Goal: Find specific page/section: Find specific page/section

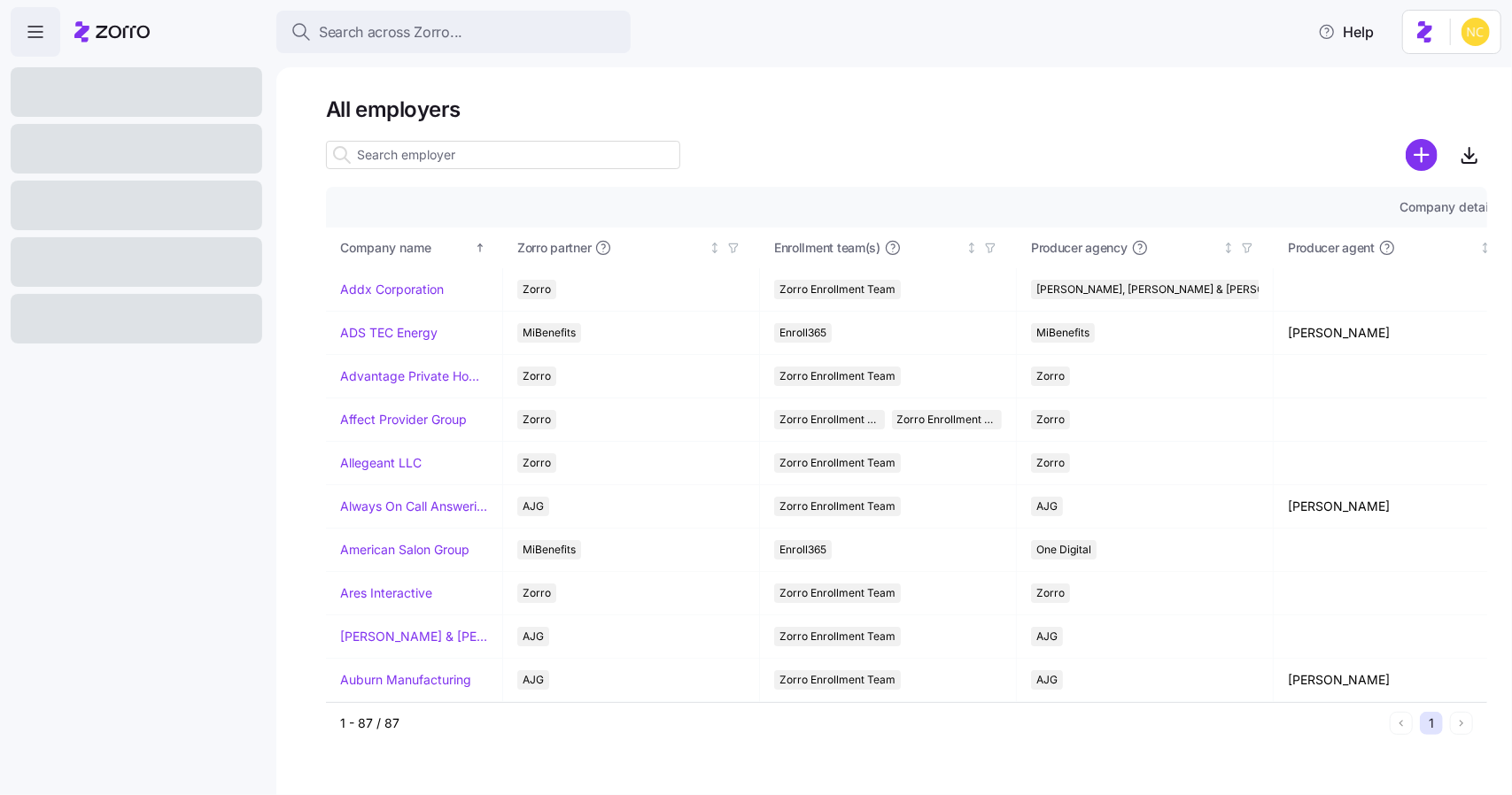
click at [607, 145] on input at bounding box center [502, 155] width 354 height 29
click at [500, 52] on button "Search across Zorro..." at bounding box center [453, 32] width 354 height 42
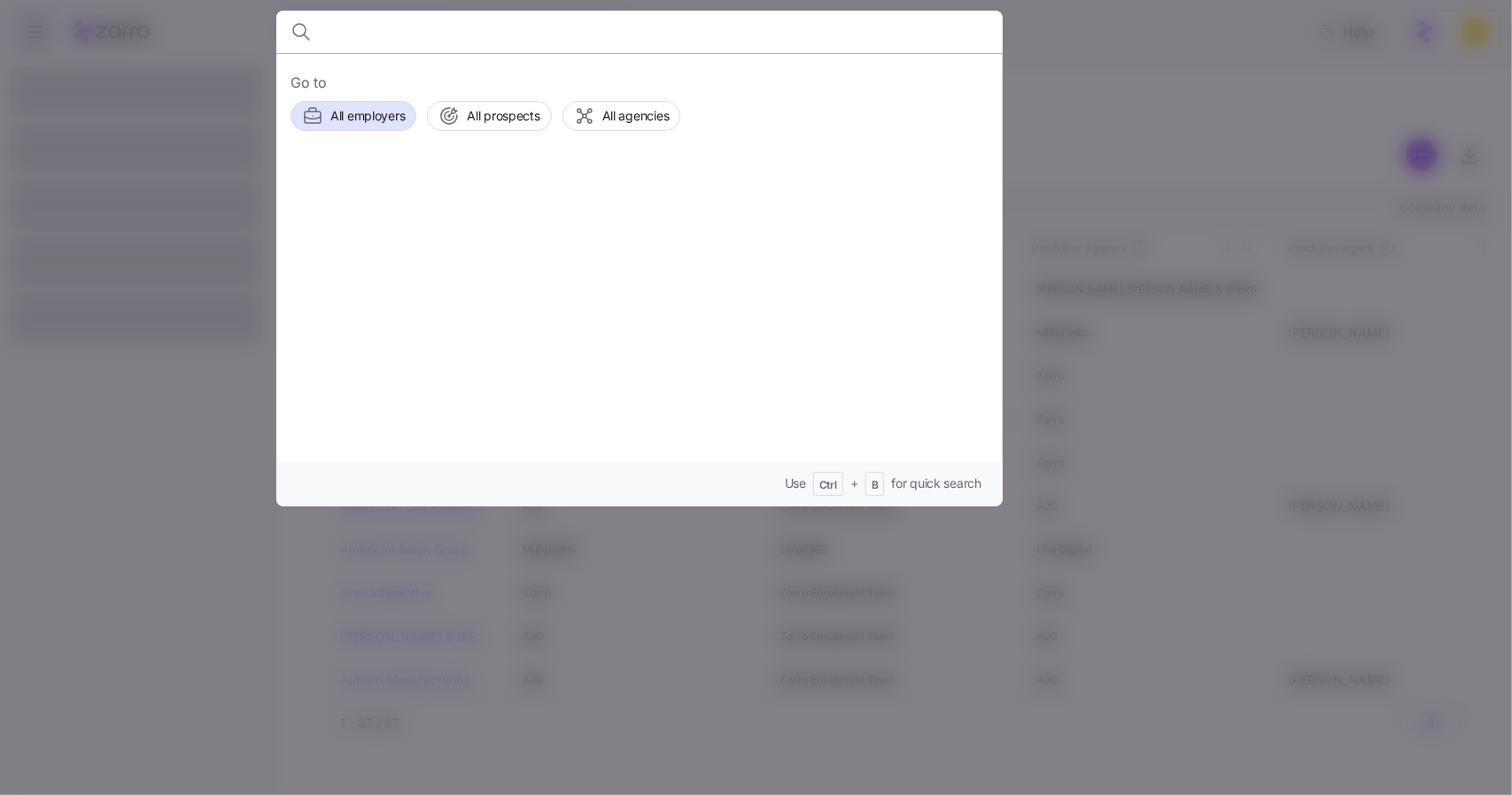
click at [1093, 156] on div at bounding box center [756, 397] width 1512 height 795
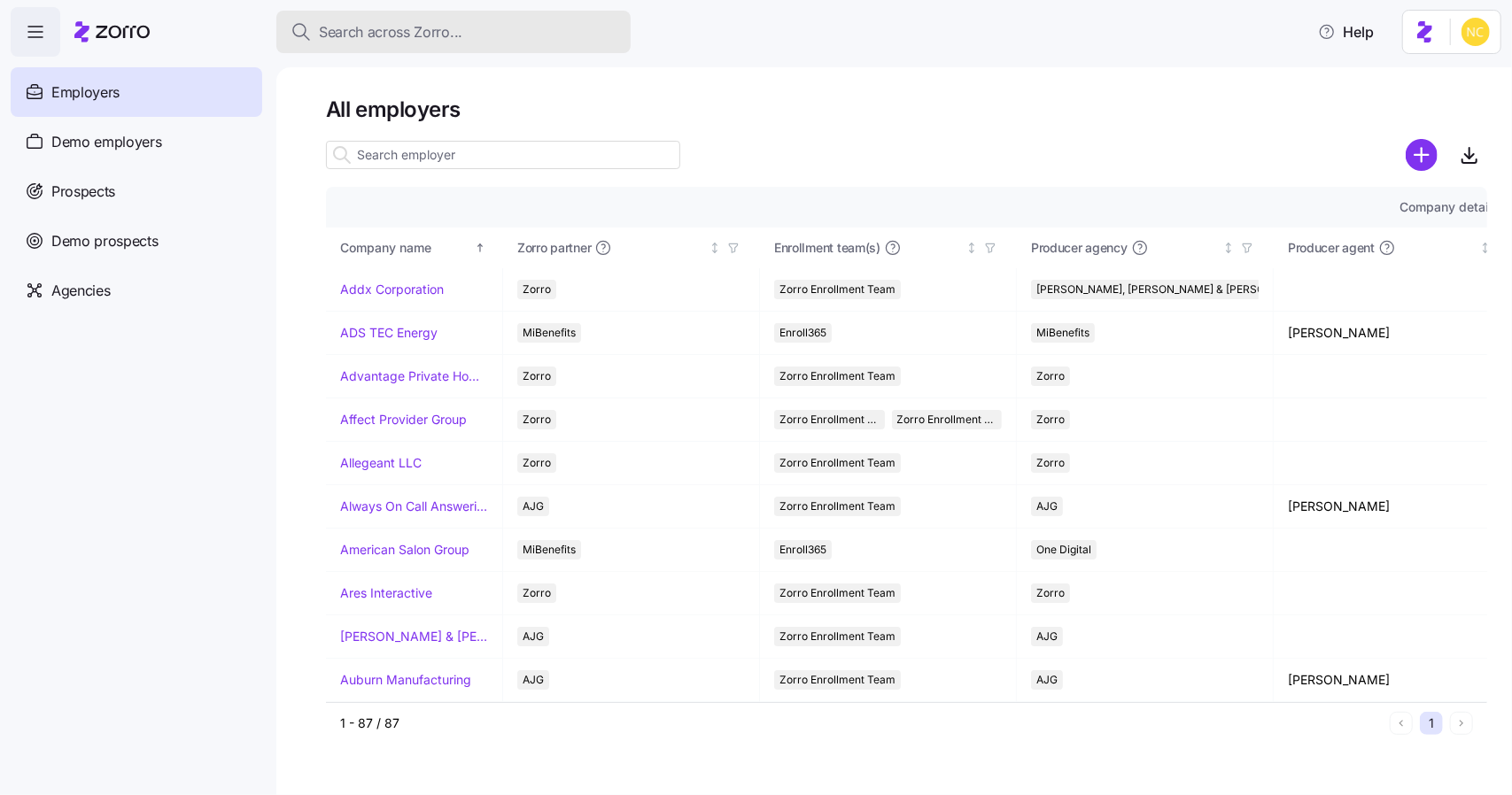
click at [399, 36] on span "Search across Zorro..." at bounding box center [390, 32] width 144 height 22
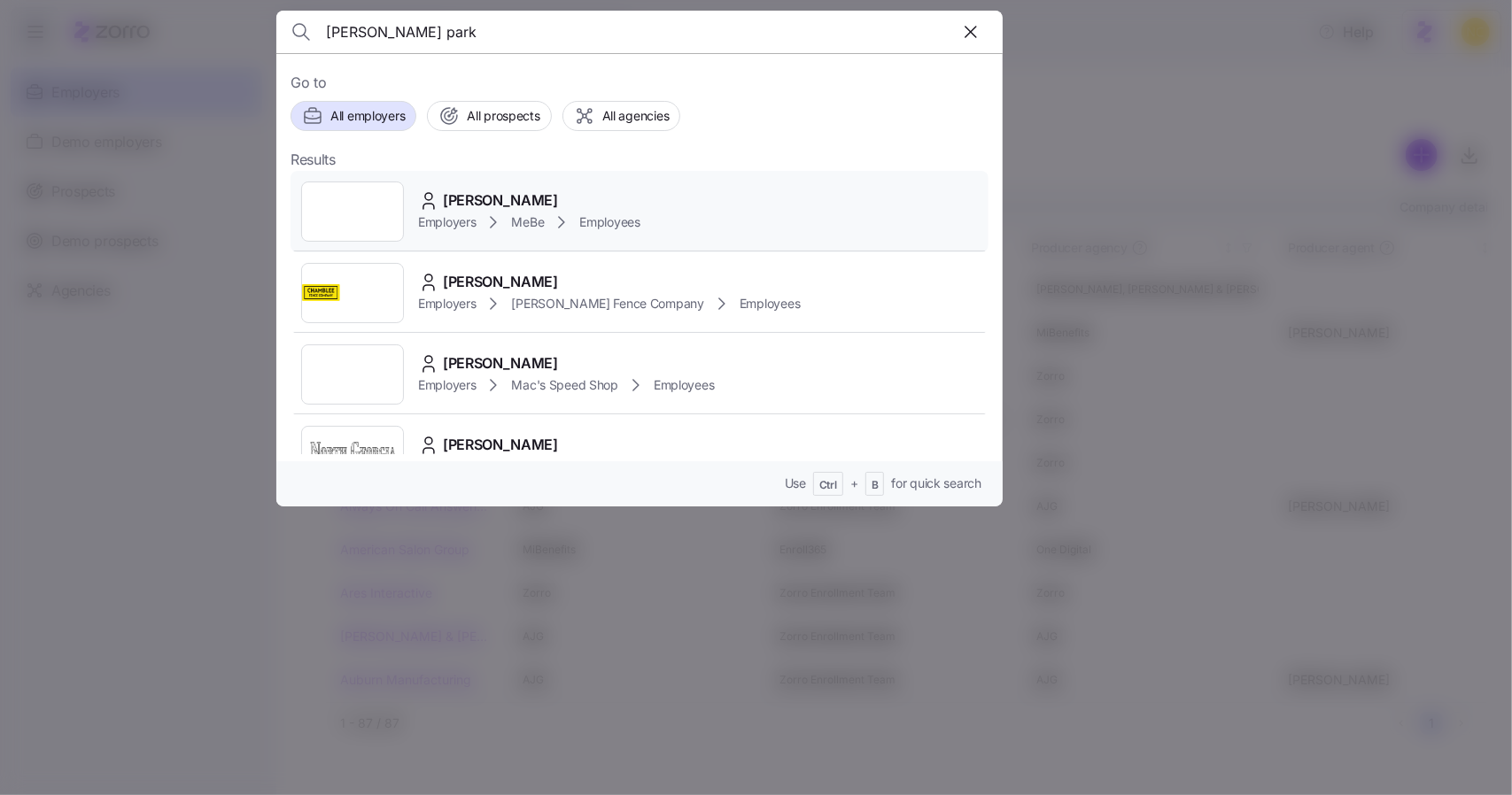
type input "[PERSON_NAME] park"
click at [677, 196] on div "[PERSON_NAME] Employers MeBe Employees" at bounding box center [640, 211] width 698 height 82
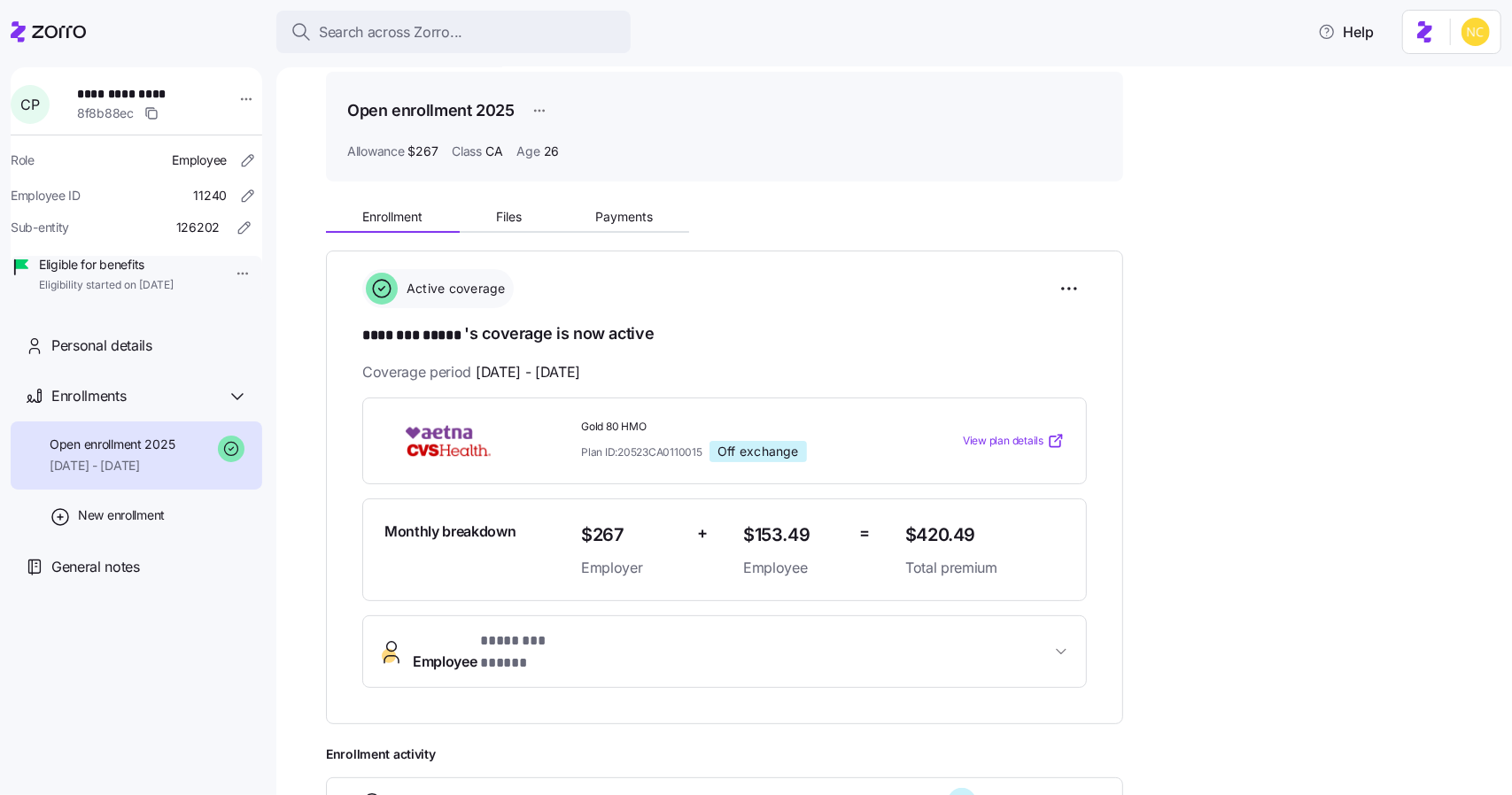
scroll to position [29, 0]
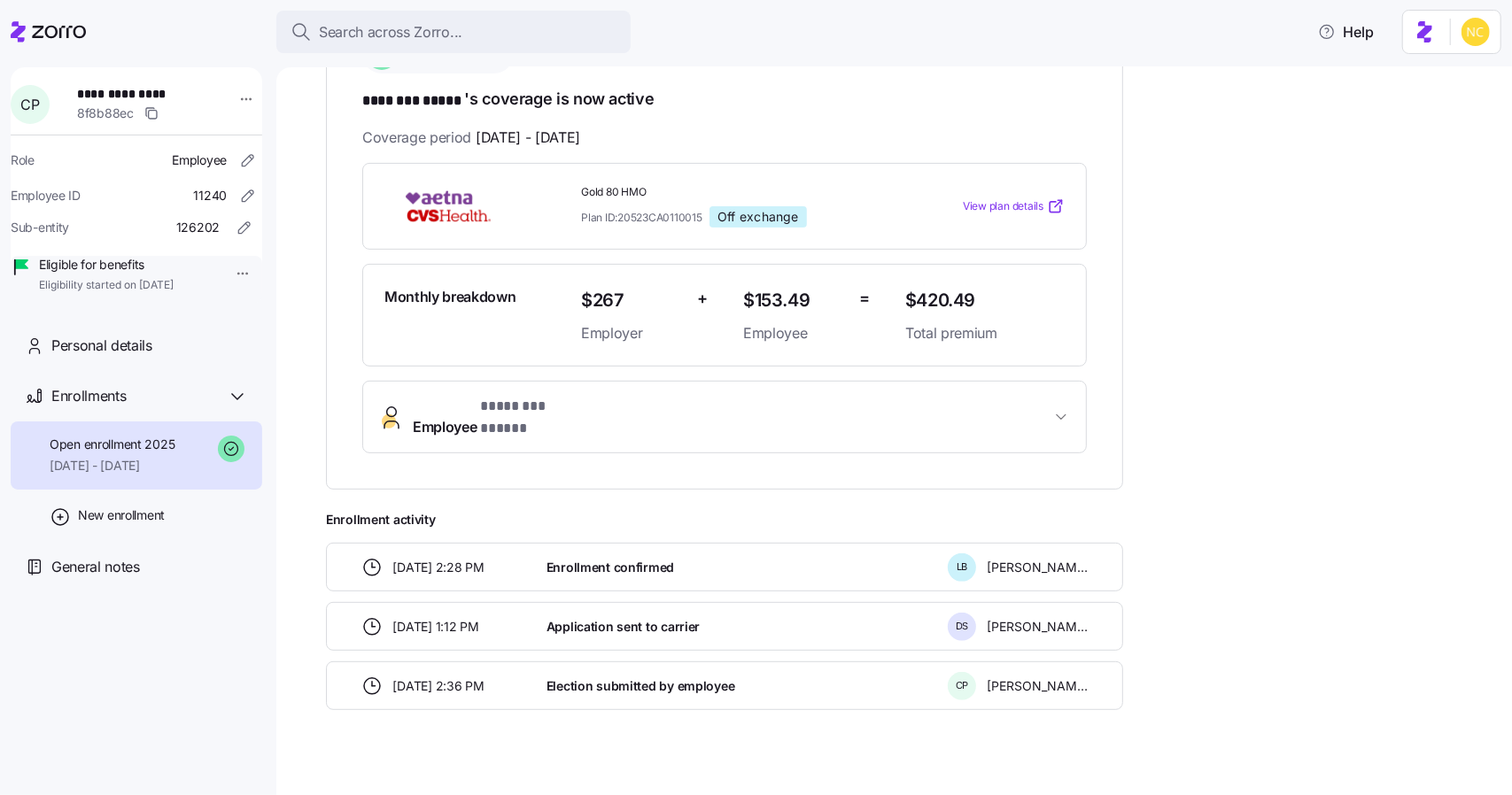
click at [910, 388] on button "Employee * ******** ***** *" at bounding box center [725, 417] width 723 height 71
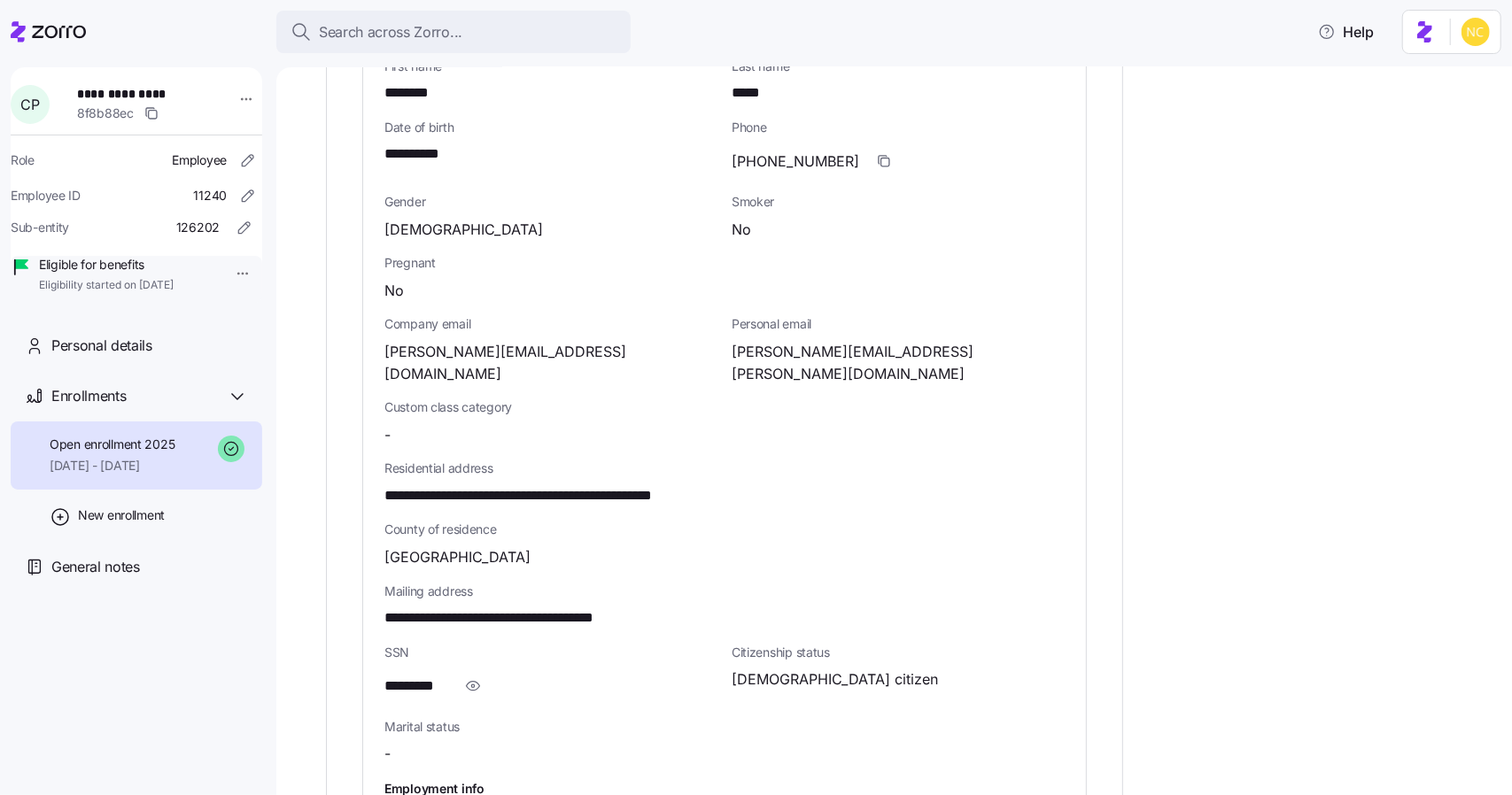
scroll to position [649, 0]
